Goal: Task Accomplishment & Management: Complete application form

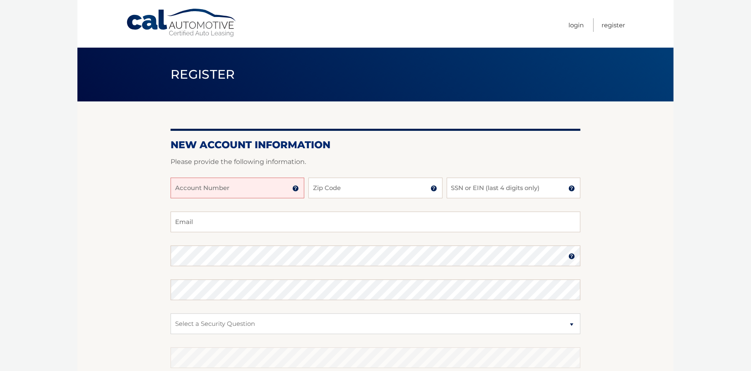
click at [257, 192] on input "Account Number" at bounding box center [238, 188] width 134 height 21
click at [295, 190] on img at bounding box center [295, 188] width 7 height 7
paste input "44455984879"
type input "44455984879"
click at [329, 187] on input "Zip Code" at bounding box center [375, 188] width 134 height 21
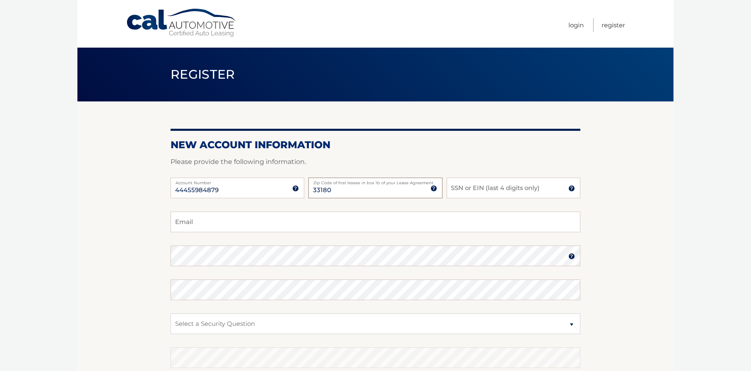
type input "33180"
click at [478, 188] on input "SSN or EIN (last 4 digits only)" at bounding box center [514, 188] width 134 height 21
type input "1961"
click at [281, 224] on input "Email" at bounding box center [376, 221] width 410 height 21
type input "weildenise@gmail.com"
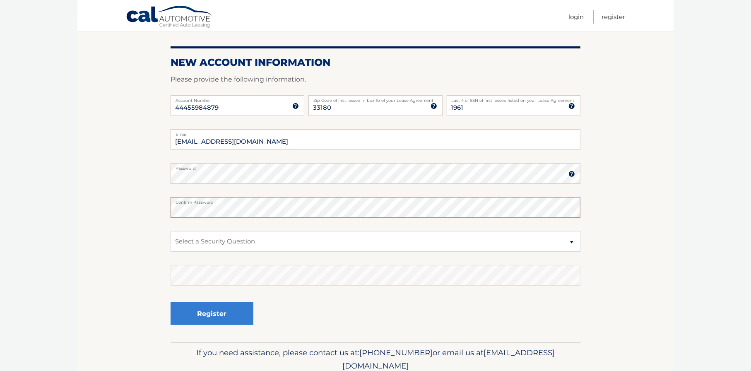
scroll to position [83, 0]
click at [573, 174] on img at bounding box center [571, 173] width 7 height 7
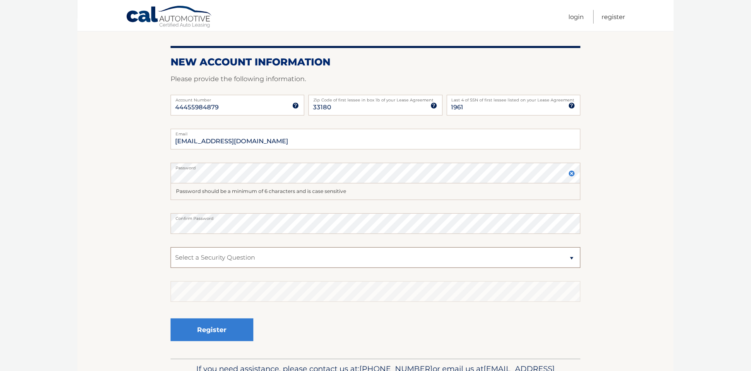
click at [390, 253] on select "Select a Security Question What was the name of your elementary school? What is…" at bounding box center [376, 257] width 410 height 21
select select "1"
click at [171, 247] on select "Select a Security Question What was the name of your elementary school? What is…" at bounding box center [376, 257] width 410 height 21
click at [203, 332] on button "Register" at bounding box center [212, 329] width 83 height 23
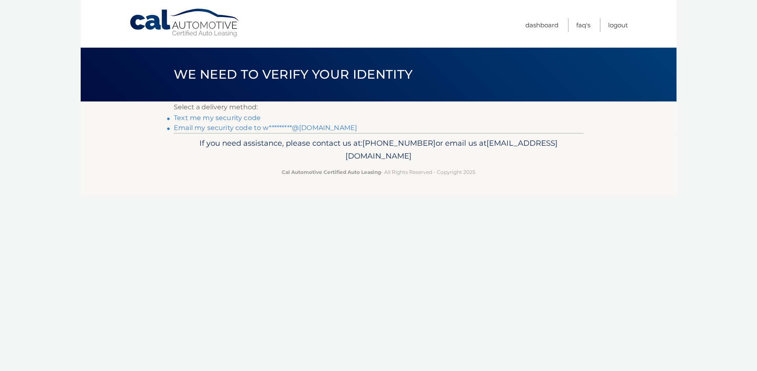
click at [216, 126] on link "Email my security code to w*********@[DOMAIN_NAME]" at bounding box center [265, 128] width 183 height 8
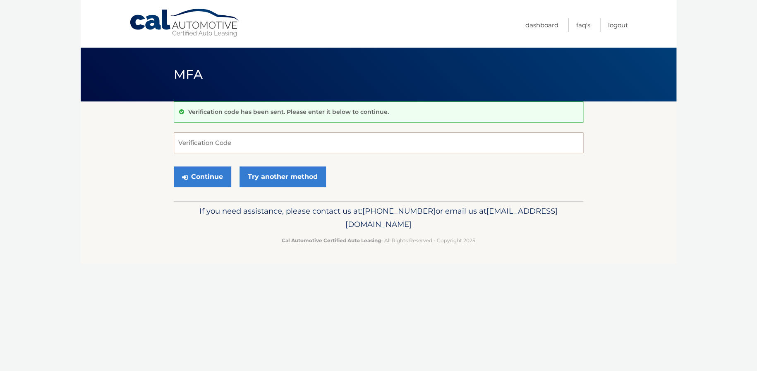
click at [207, 147] on input "Verification Code" at bounding box center [379, 142] width 410 height 21
click at [332, 142] on input "Verification Code" at bounding box center [379, 142] width 410 height 21
type input "911014"
click at [206, 182] on button "Continue" at bounding box center [203, 176] width 58 height 21
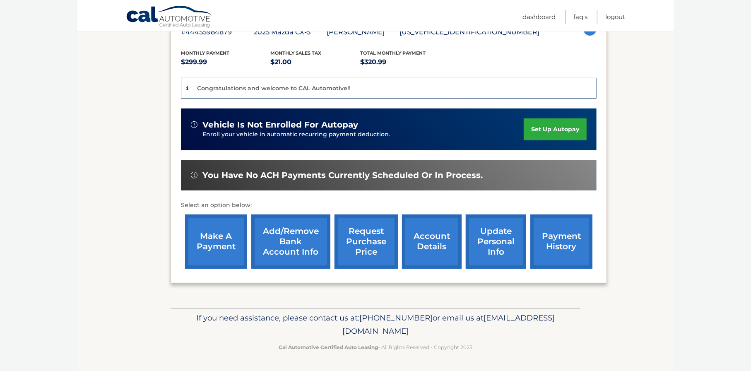
scroll to position [172, 0]
